Goal: Information Seeking & Learning: Learn about a topic

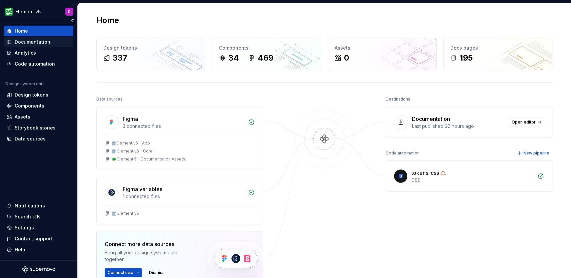
click at [21, 42] on div "Documentation" at bounding box center [33, 42] width 36 height 7
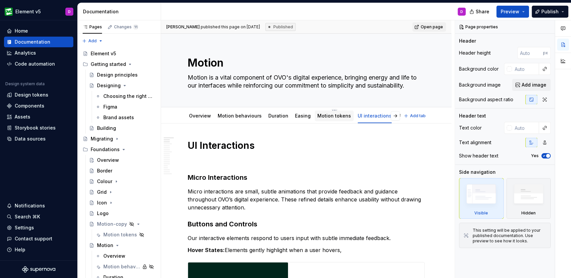
click at [334, 120] on div "Motion tokens" at bounding box center [334, 116] width 34 height 8
click at [549, 28] on button "button" at bounding box center [547, 26] width 9 height 9
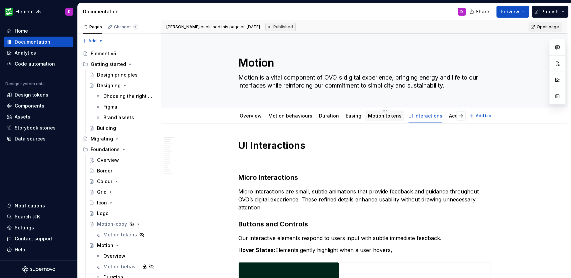
click at [387, 118] on link "Motion tokens" at bounding box center [385, 116] width 34 height 6
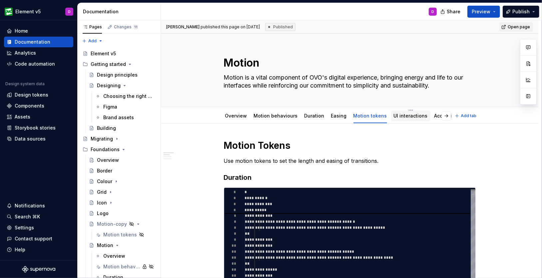
click at [395, 119] on div "UI interactions" at bounding box center [411, 116] width 34 height 7
click at [407, 116] on link "UI interactions" at bounding box center [411, 116] width 34 height 6
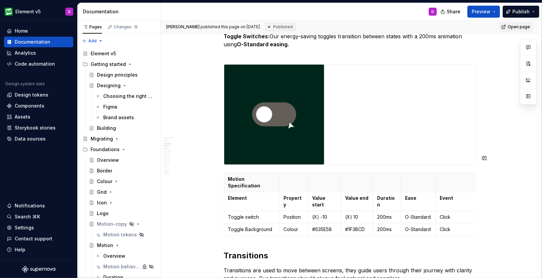
scroll to position [603, 0]
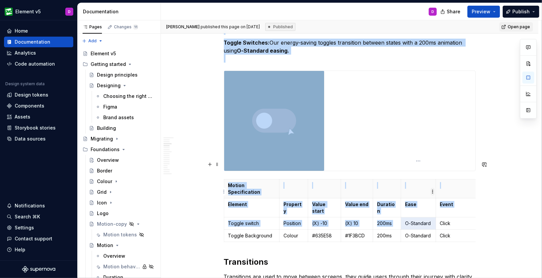
drag, startPoint x: 404, startPoint y: 191, endPoint x: 431, endPoint y: 190, distance: 27.0
click at [431, 190] on body "Element v5 D Home Documentation Analytics Code automation Design system data De…" at bounding box center [271, 139] width 542 height 278
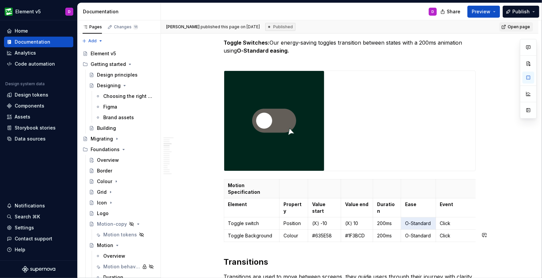
click at [416, 220] on p "O-Standard" at bounding box center [418, 223] width 27 height 7
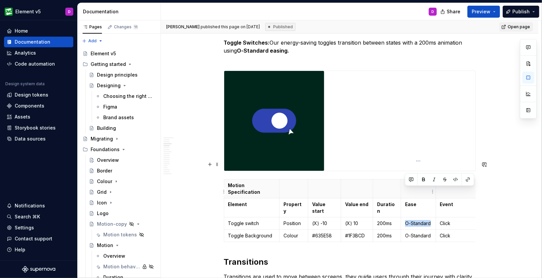
drag, startPoint x: 406, startPoint y: 190, endPoint x: 430, endPoint y: 193, distance: 24.1
click at [430, 220] on p "O-Standard" at bounding box center [418, 223] width 27 height 7
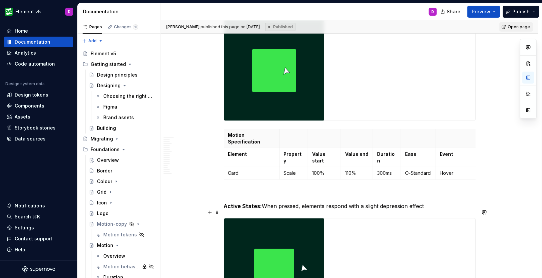
scroll to position [25, 0]
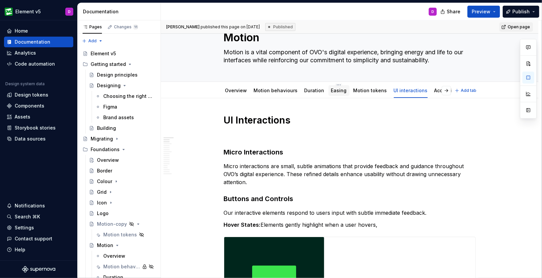
click at [331, 90] on link "Easing" at bounding box center [339, 91] width 16 height 6
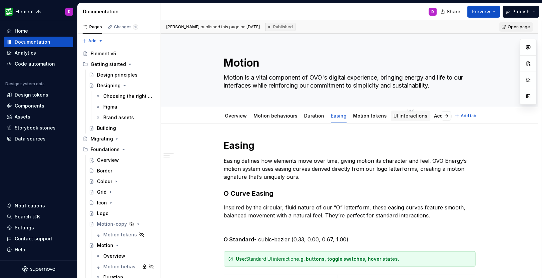
click at [394, 115] on link "UI interactions" at bounding box center [411, 116] width 34 height 6
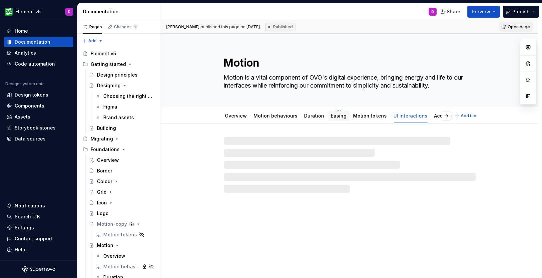
click at [335, 117] on link "Easing" at bounding box center [339, 116] width 16 height 6
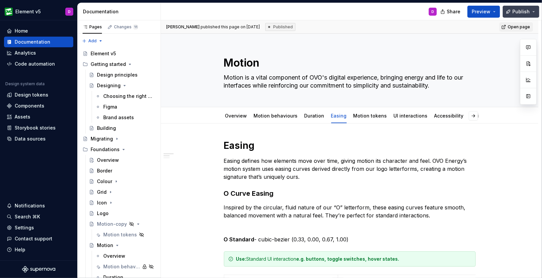
click at [534, 11] on button "Publish" at bounding box center [521, 12] width 37 height 12
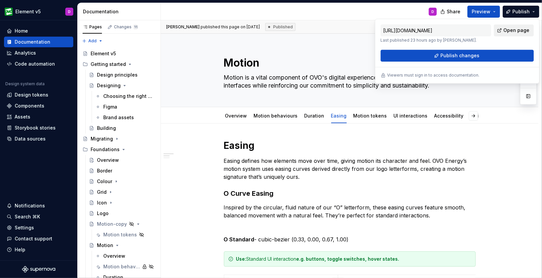
click at [515, 30] on span "Open page" at bounding box center [516, 30] width 26 height 7
click at [194, 111] on div "Overview Motion behaviours Duration Easing Motion tokens UI interactions Access…" at bounding box center [350, 116] width 324 height 15
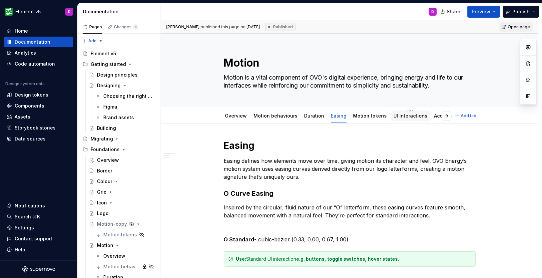
click at [399, 118] on link "UI interactions" at bounding box center [411, 116] width 34 height 6
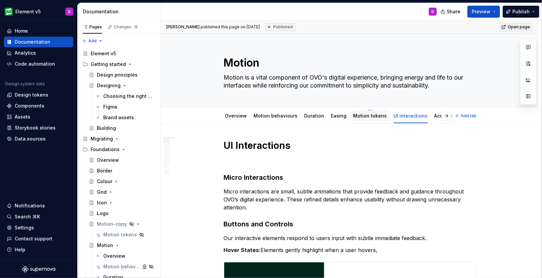
click at [359, 117] on link "Motion tokens" at bounding box center [371, 116] width 34 height 6
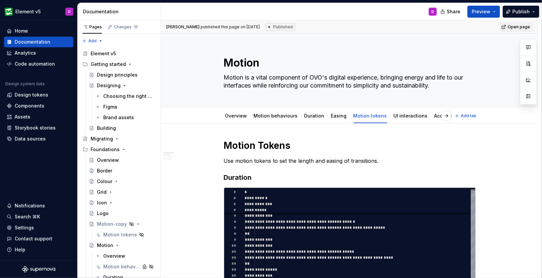
type textarea "*"
